Goal: Task Accomplishment & Management: Manage account settings

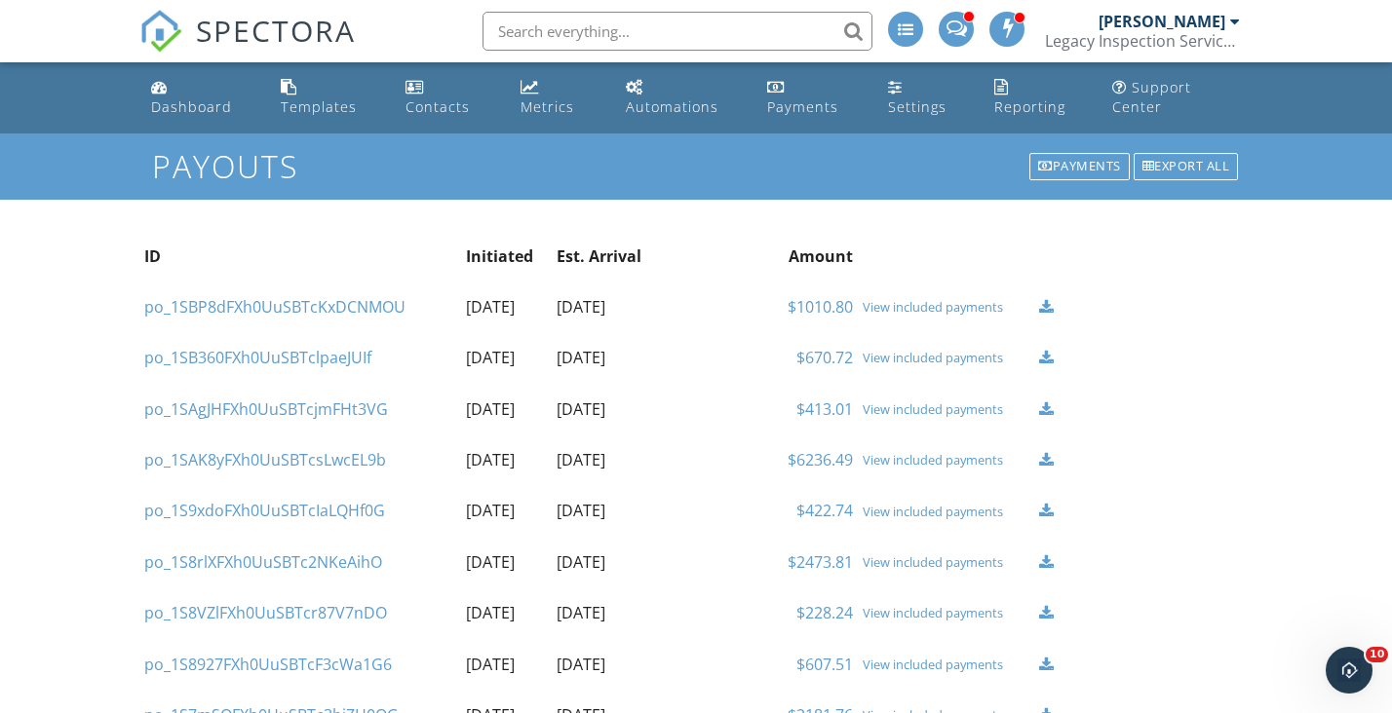
click at [955, 316] on td "View included payments" at bounding box center [946, 307] width 176 height 51
click at [953, 303] on div "View included payments" at bounding box center [946, 307] width 167 height 16
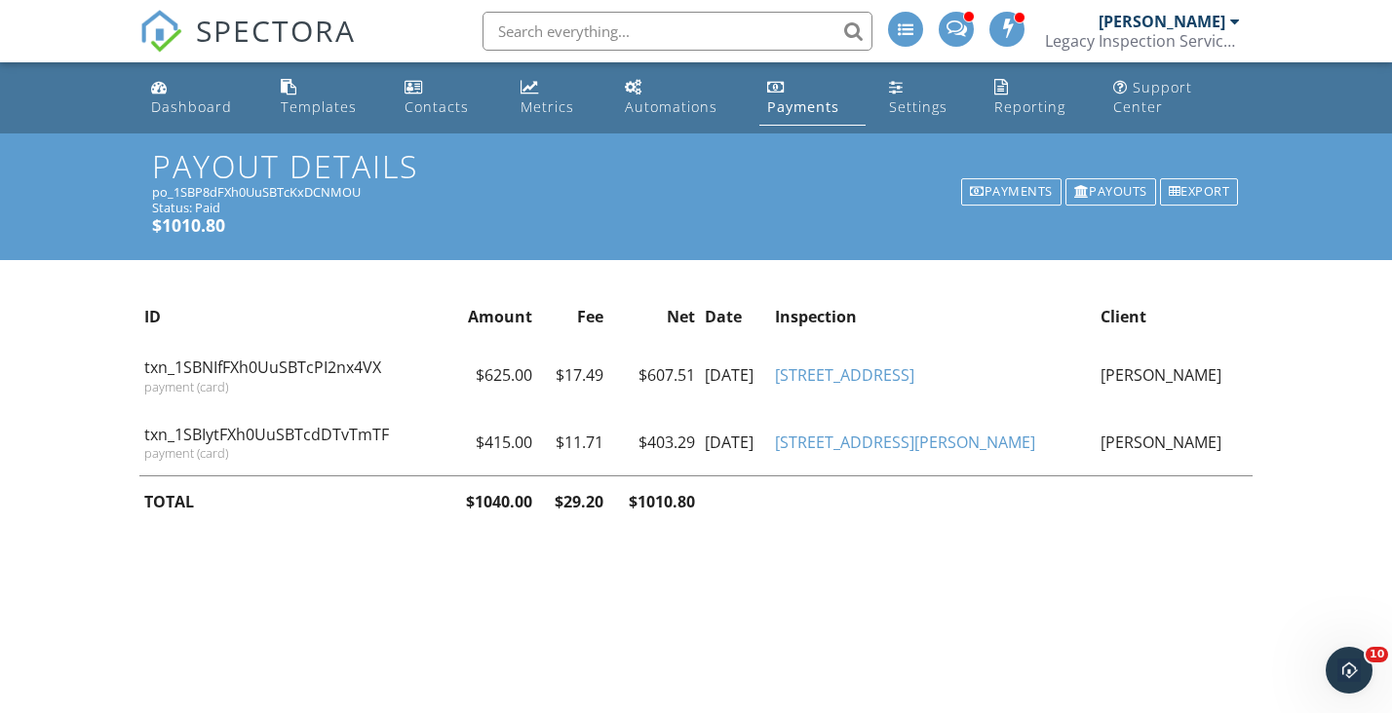
drag, startPoint x: 914, startPoint y: 383, endPoint x: 1051, endPoint y: 391, distance: 136.7
click at [1051, 391] on tr "txn_1SBNIfFXh0UuSBTcPI2nx4VX payment (card) $625.00 $17.49 $607.51 [DATE] [STRE…" at bounding box center [695, 375] width 1113 height 66
copy tr "[STREET_ADDRESS]"
drag, startPoint x: 911, startPoint y: 433, endPoint x: 1041, endPoint y: 468, distance: 134.3
click at [1041, 468] on tr "txn_1SBIytFXh0UuSBTcdDTvTmTF payment (card) $415.00 $11.71 $403.29 [DATE] [STRE…" at bounding box center [695, 442] width 1113 height 67
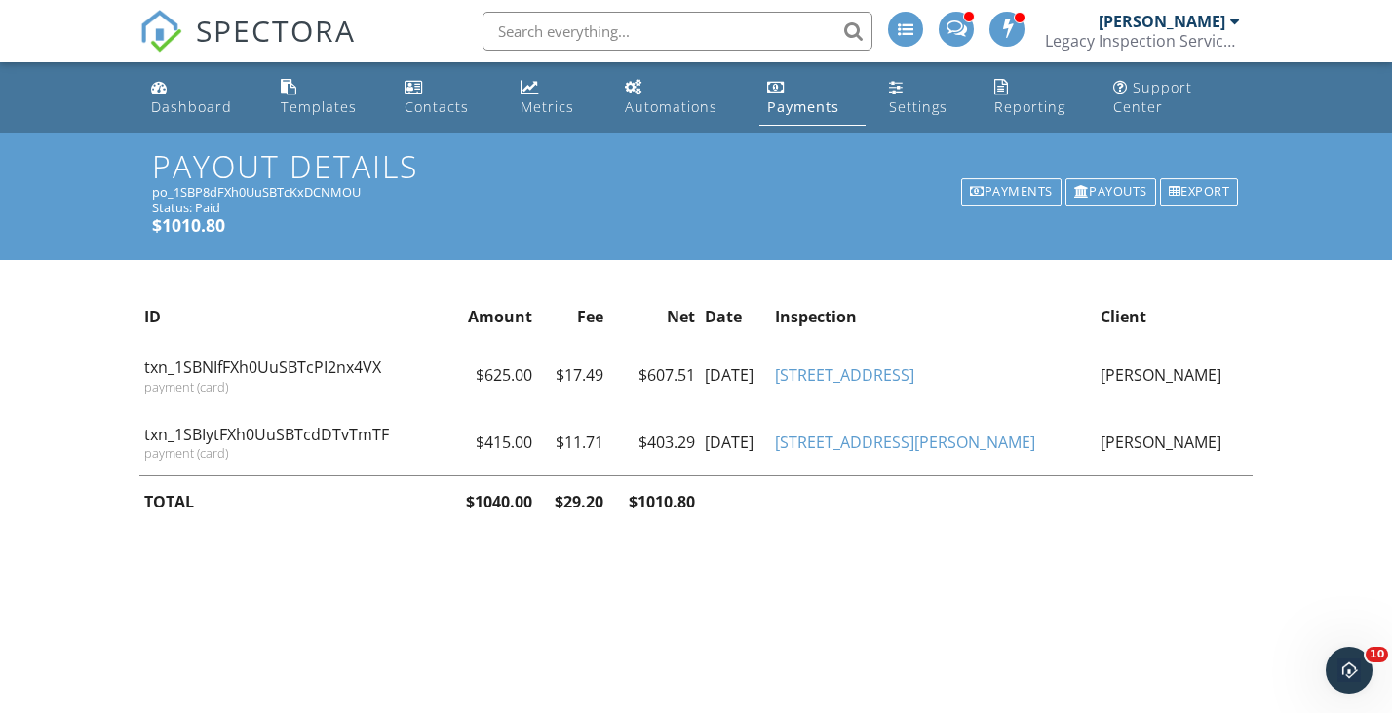
copy tr "[STREET_ADDRESS][PERSON_NAME]"
drag, startPoint x: 924, startPoint y: 377, endPoint x: 1060, endPoint y: 375, distance: 136.5
click at [1060, 375] on td "[STREET_ADDRESS]" at bounding box center [933, 375] width 326 height 66
copy link "[STREET_ADDRESS]"
click at [1355, 678] on div "Open Intercom Messenger" at bounding box center [1346, 667] width 64 height 64
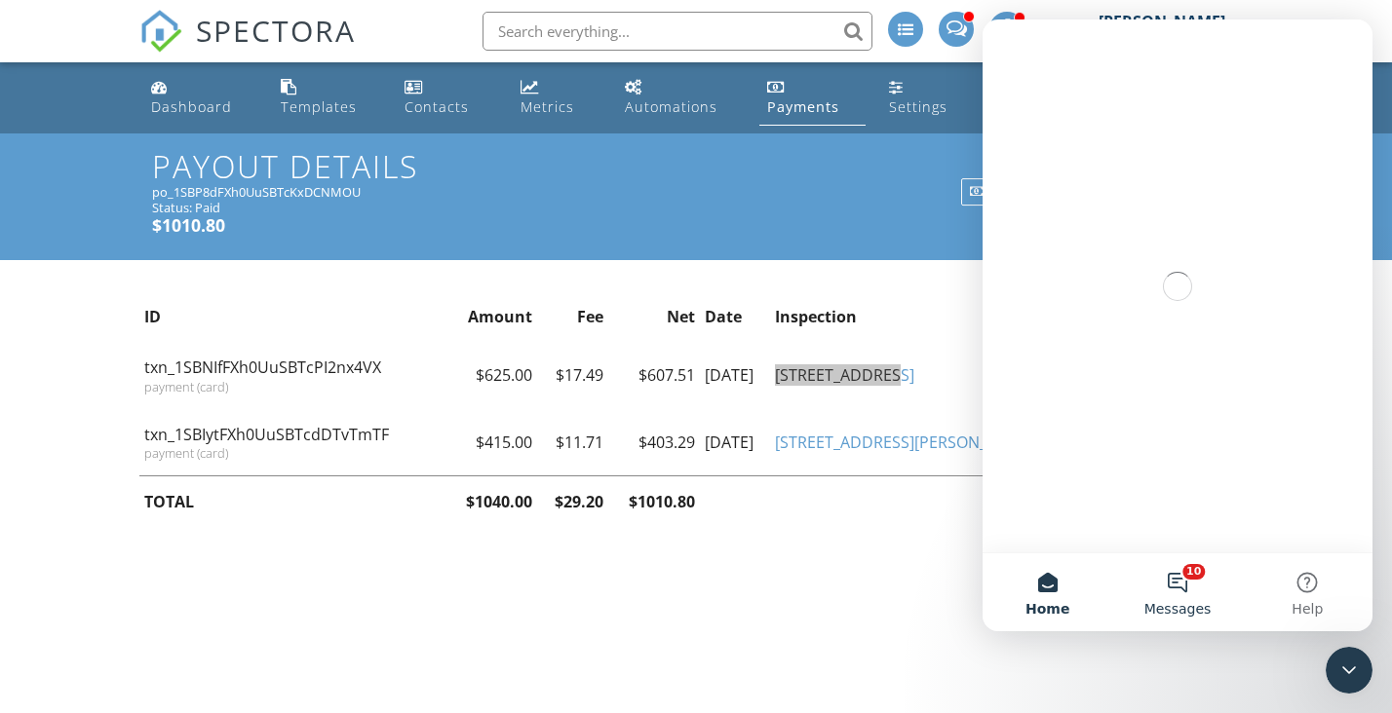
click at [1193, 575] on button "10 Messages" at bounding box center [1177, 593] width 130 height 78
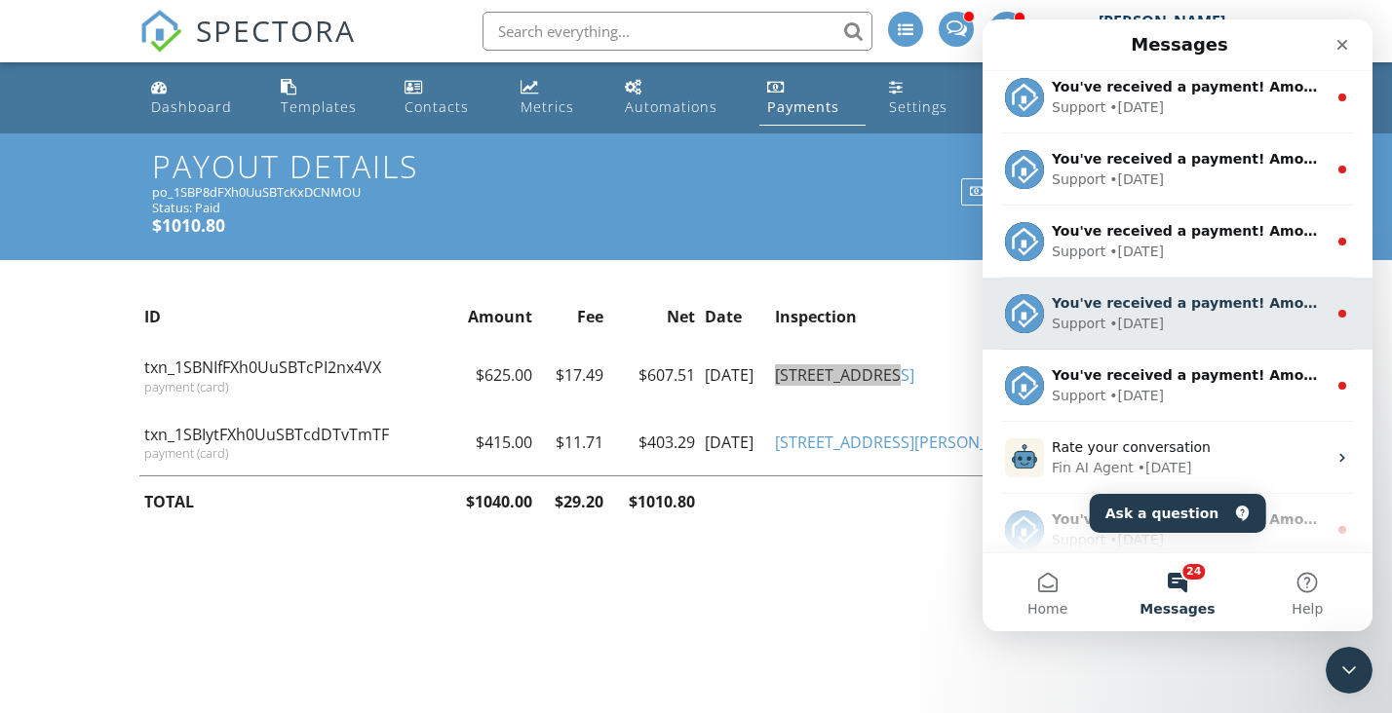
scroll to position [8, 0]
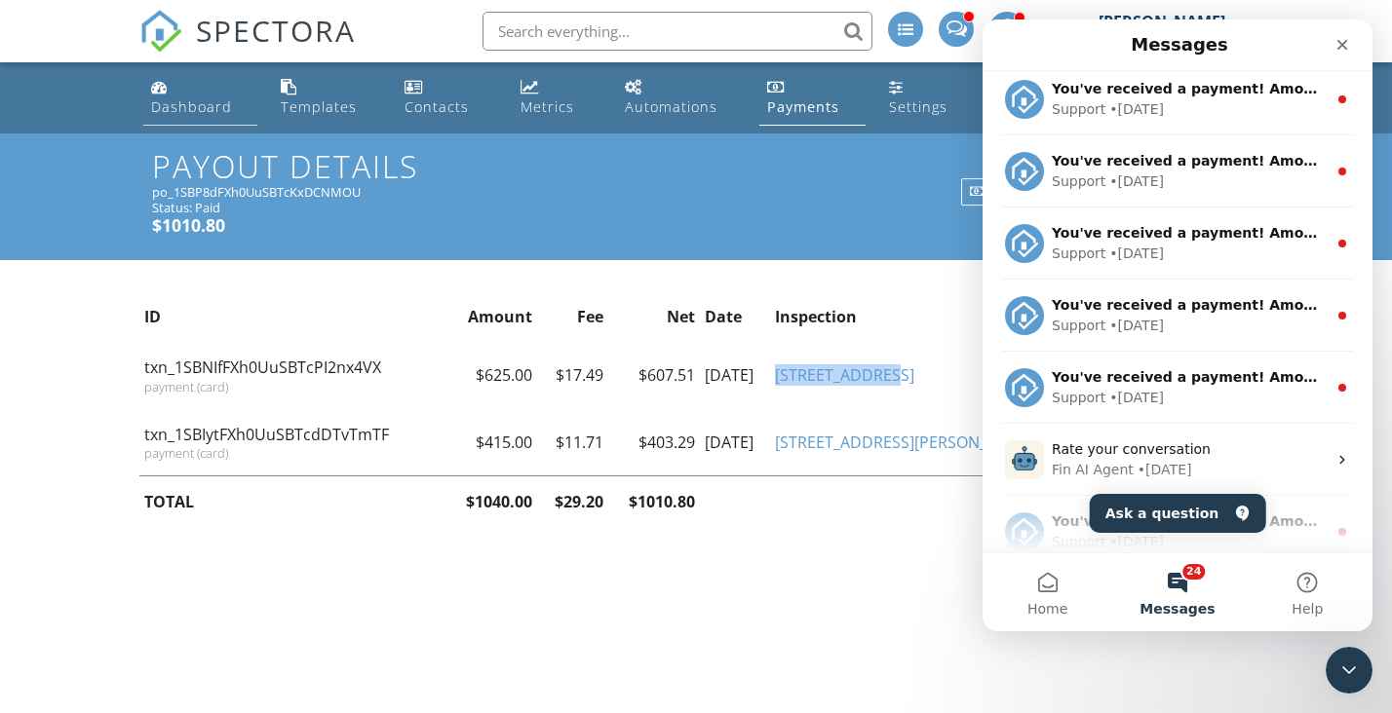
click at [202, 92] on link "Dashboard" at bounding box center [200, 98] width 114 height 56
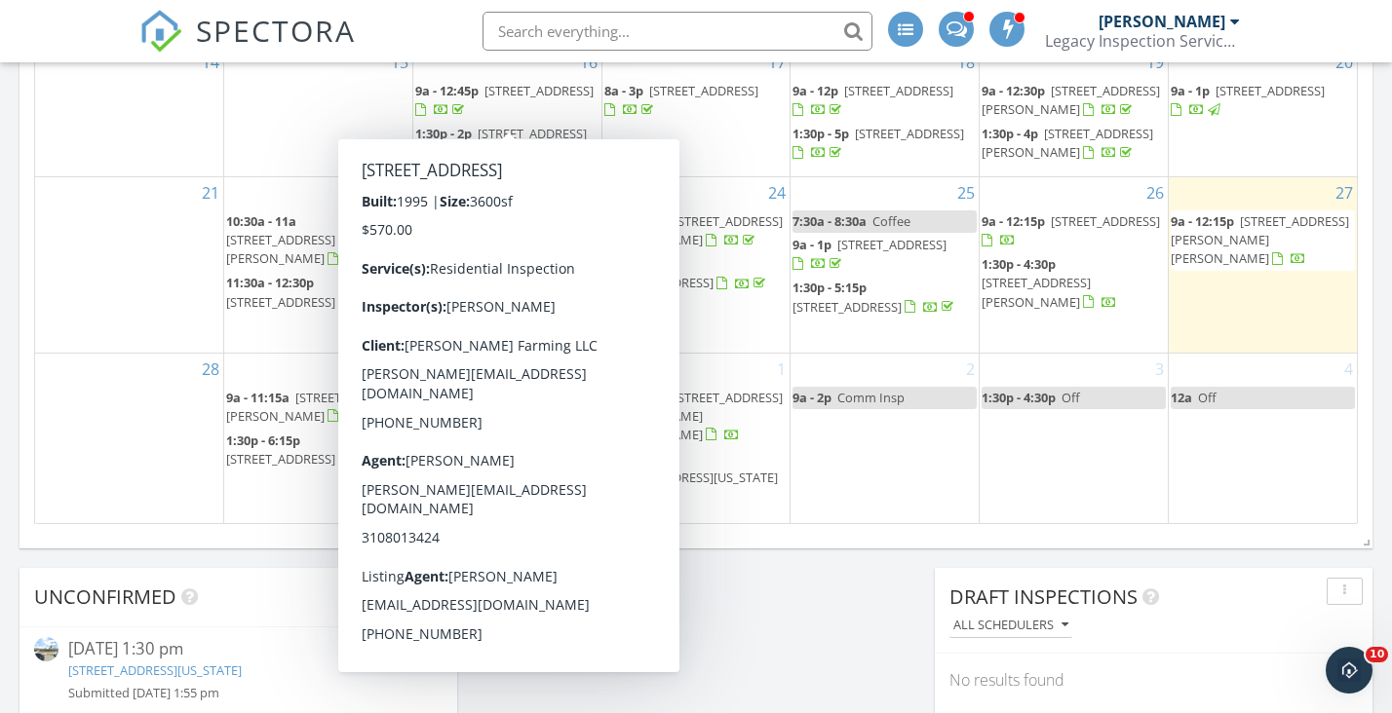
scroll to position [1286, 0]
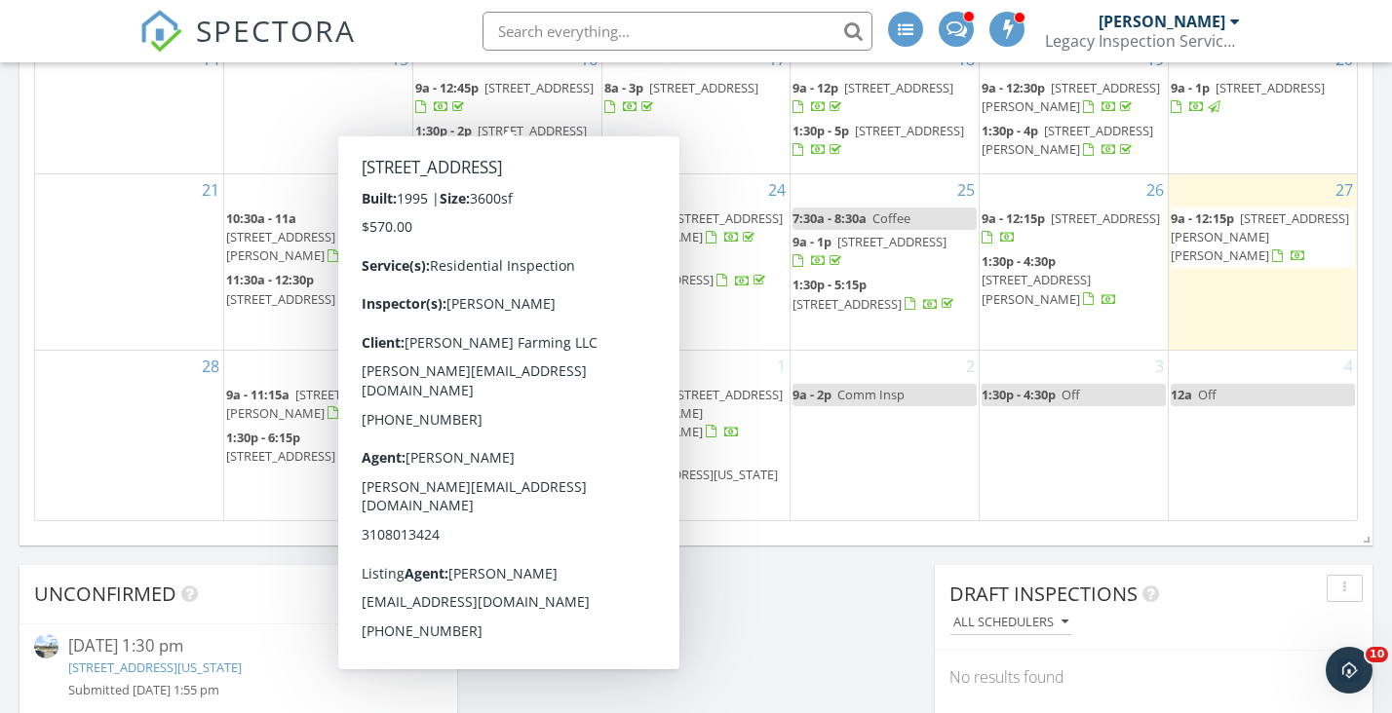
click at [834, 637] on div "Today Neil Richardson 9:00 am 996 E Boornazian Ave, Fowler, CA 93625 Neil Richa…" at bounding box center [696, 92] width 1392 height 2212
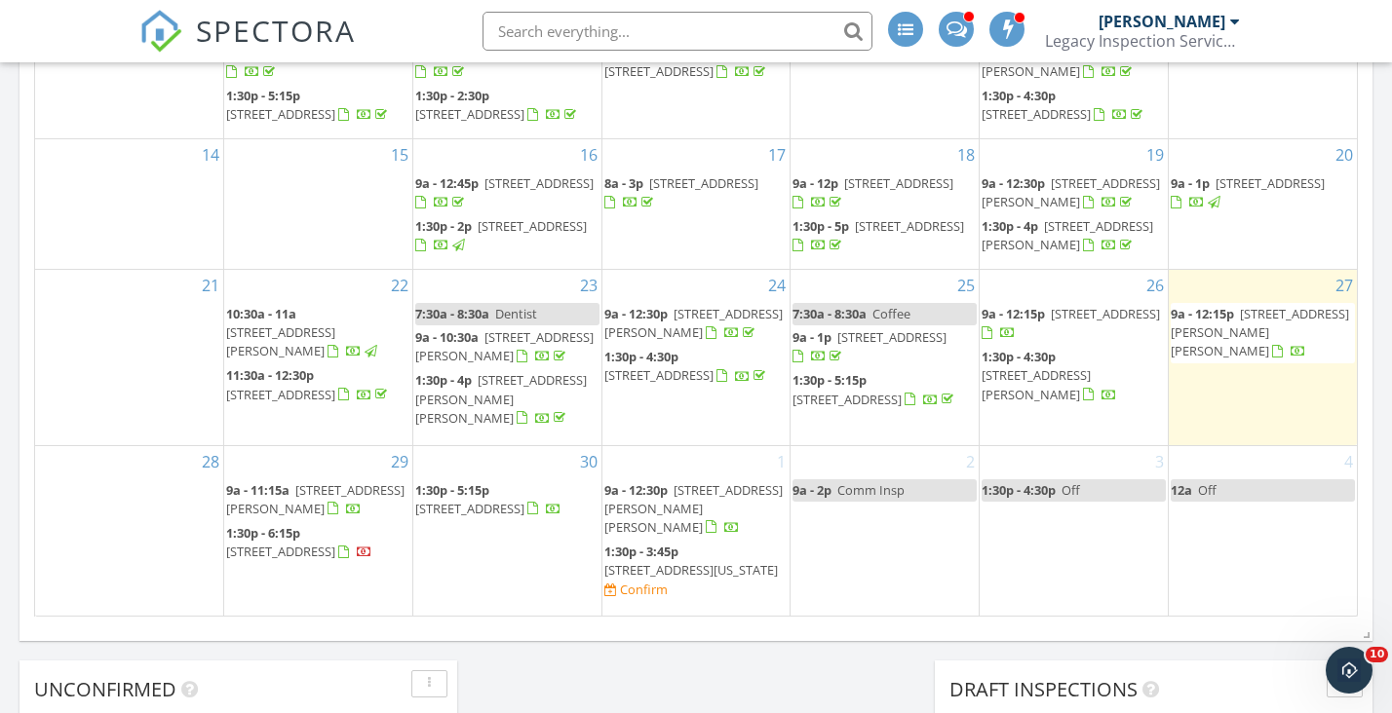
scroll to position [1197, 0]
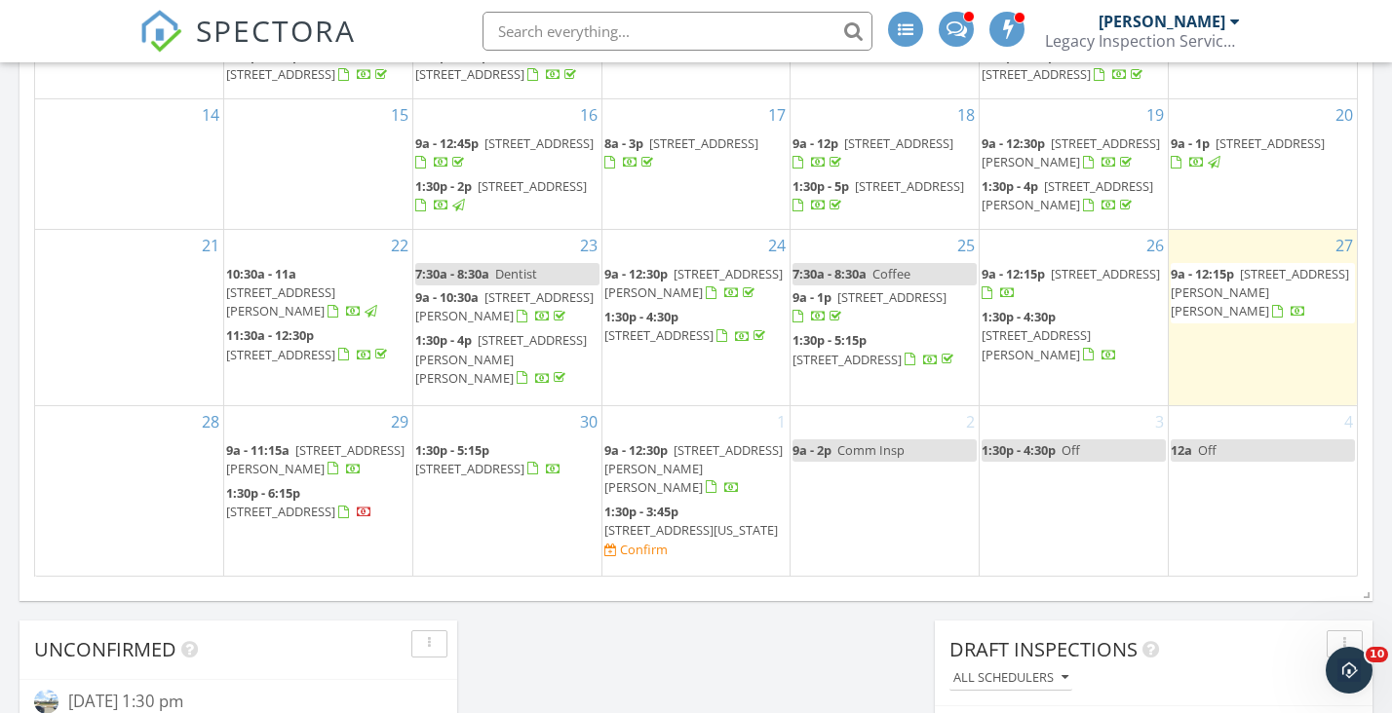
scroll to position [1168, 0]
